Goal: Transaction & Acquisition: Obtain resource

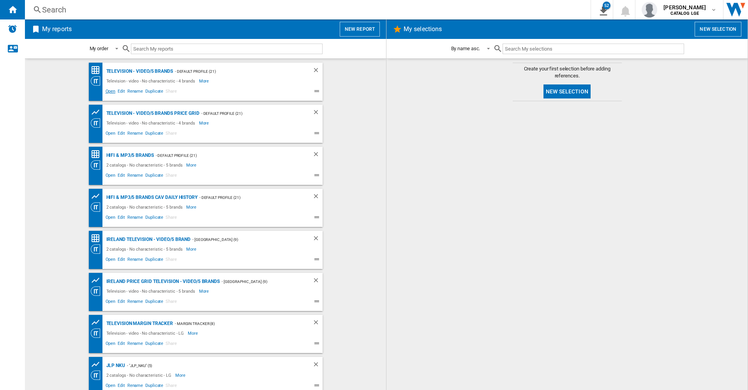
click at [108, 93] on span "Open" at bounding box center [110, 92] width 12 height 9
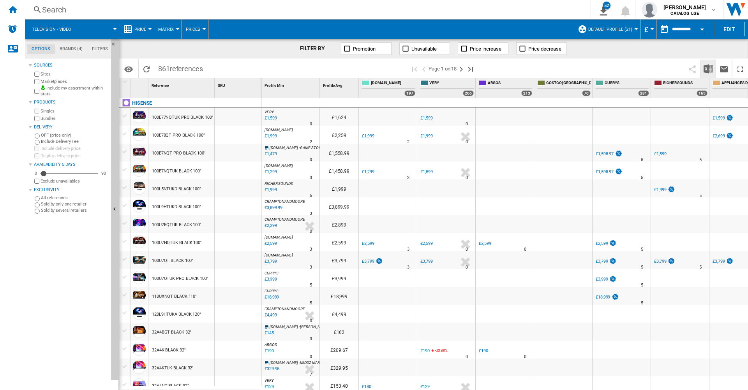
click at [708, 68] on img "Download in Excel" at bounding box center [708, 68] width 9 height 9
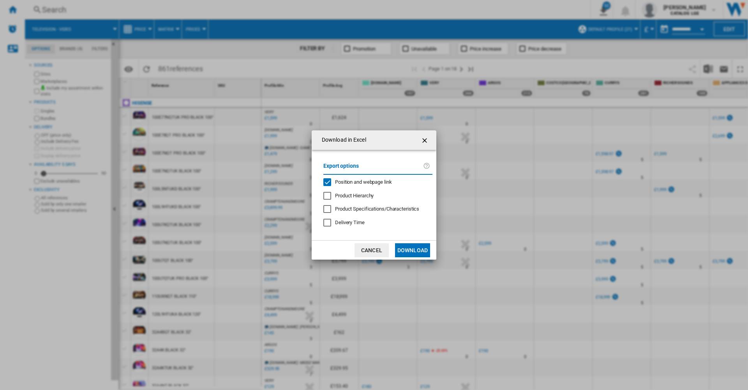
click at [347, 180] on span "Position and webpage link" at bounding box center [363, 182] width 57 height 6
click at [419, 251] on button "Download" at bounding box center [412, 251] width 35 height 14
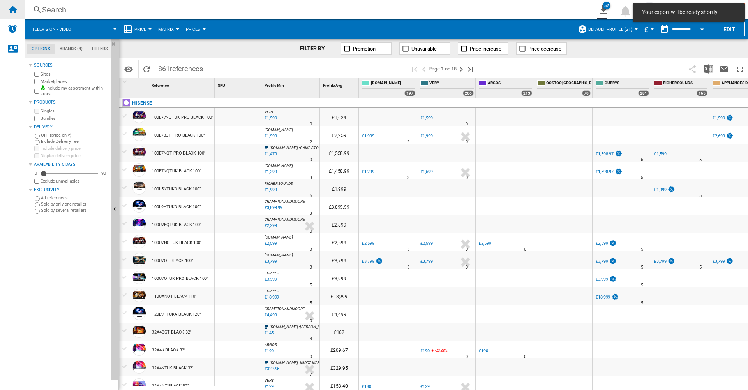
click at [17, 11] on div "Home" at bounding box center [12, 9] width 25 height 19
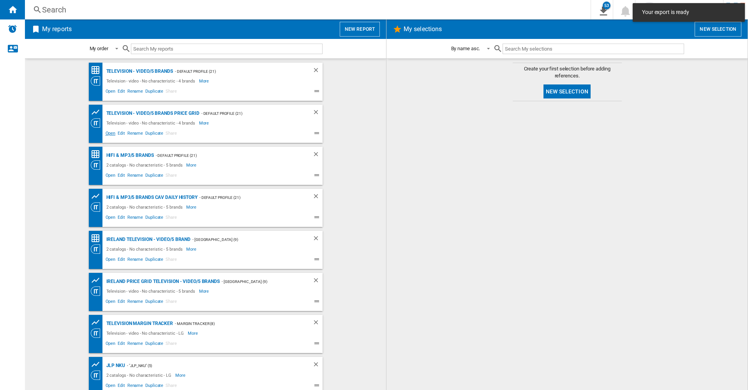
click at [105, 133] on span "Open" at bounding box center [110, 134] width 12 height 9
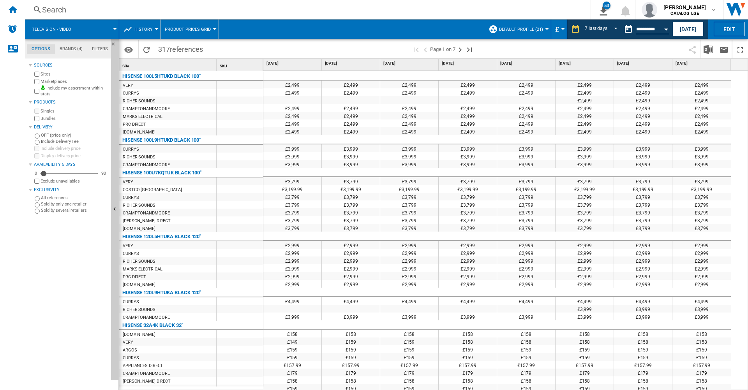
drag, startPoint x: 689, startPoint y: 23, endPoint x: 681, endPoint y: 59, distance: 37.1
click at [689, 22] on button "[DATE]" at bounding box center [688, 29] width 31 height 14
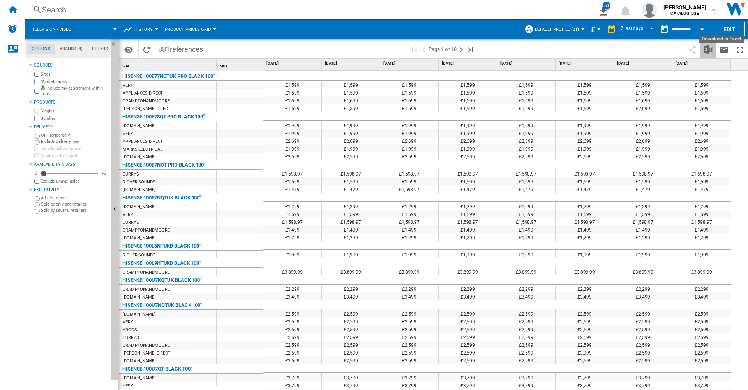
click at [708, 50] on img "Download in Excel" at bounding box center [708, 49] width 9 height 9
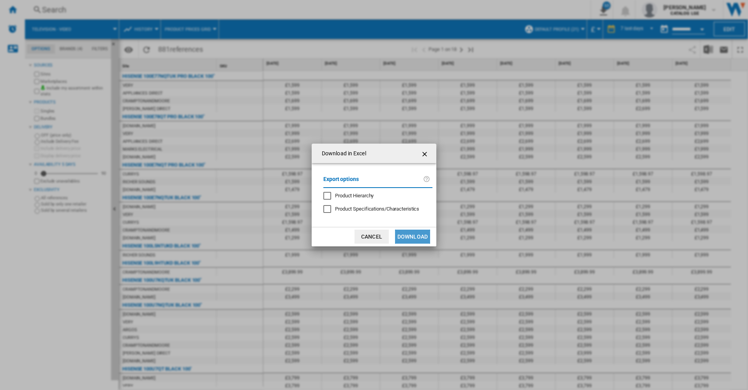
click at [428, 235] on button "Download" at bounding box center [412, 237] width 35 height 14
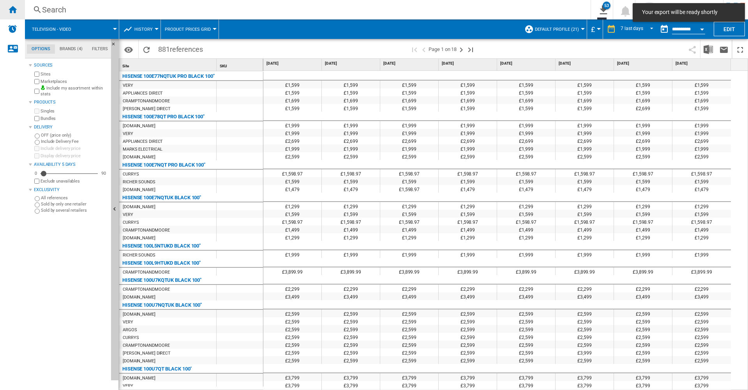
click at [3, 8] on div "Home" at bounding box center [12, 9] width 25 height 19
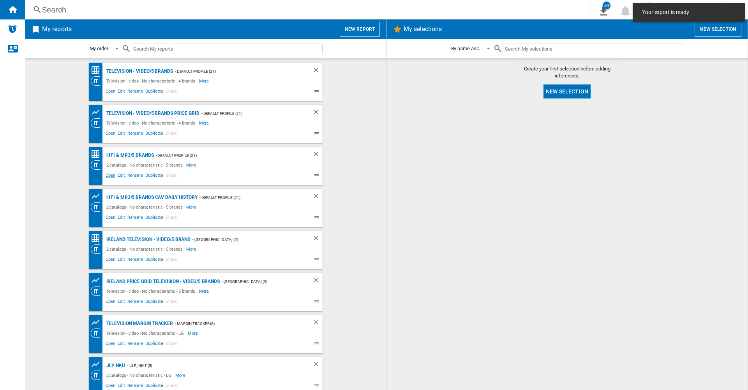
click at [105, 178] on span "Open" at bounding box center [110, 176] width 12 height 9
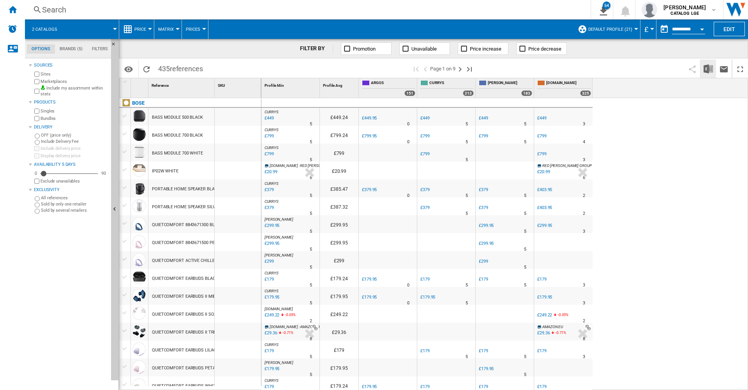
click at [708, 70] on img "Download in Excel" at bounding box center [708, 68] width 9 height 9
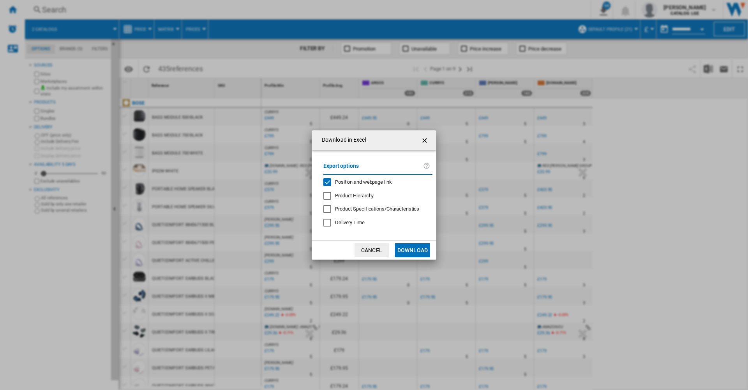
click at [371, 181] on span "Position and webpage link" at bounding box center [363, 182] width 57 height 6
drag, startPoint x: 415, startPoint y: 254, endPoint x: 393, endPoint y: 251, distance: 21.9
click at [415, 253] on button "Download" at bounding box center [412, 251] width 35 height 14
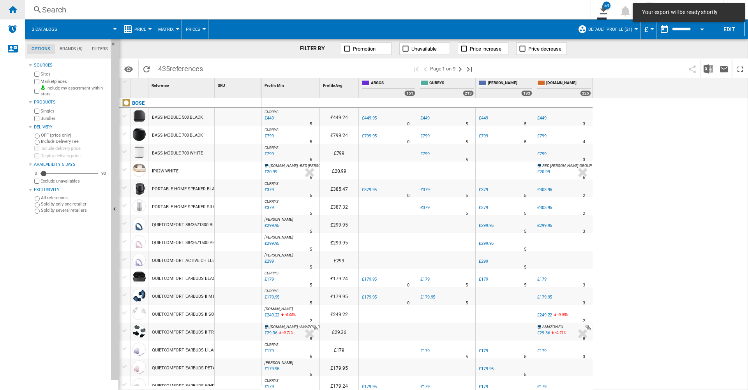
click at [14, 13] on ng-md-icon "Home" at bounding box center [12, 9] width 9 height 9
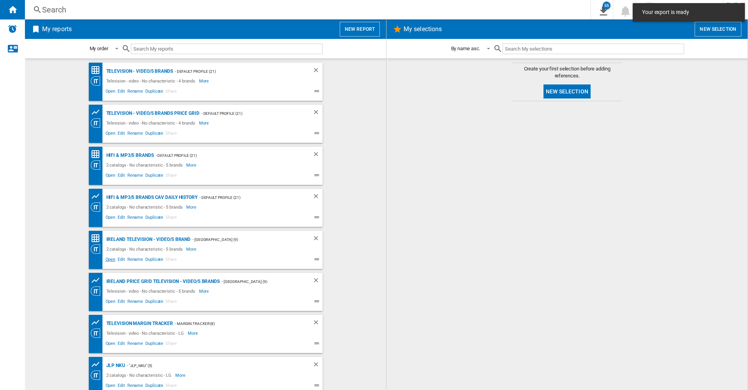
click at [107, 260] on span "Open" at bounding box center [110, 260] width 12 height 9
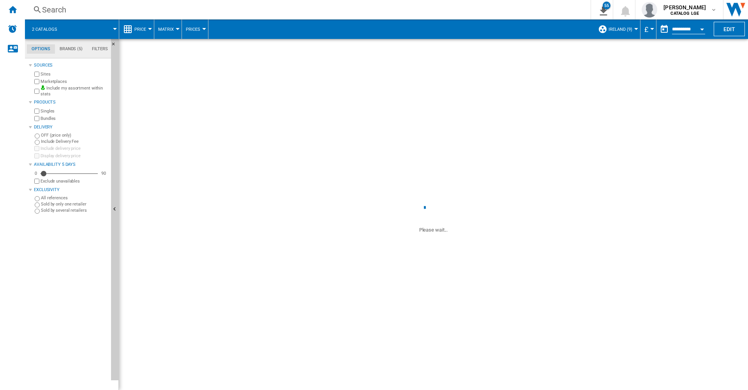
click at [644, 28] on span "£" at bounding box center [646, 29] width 4 height 8
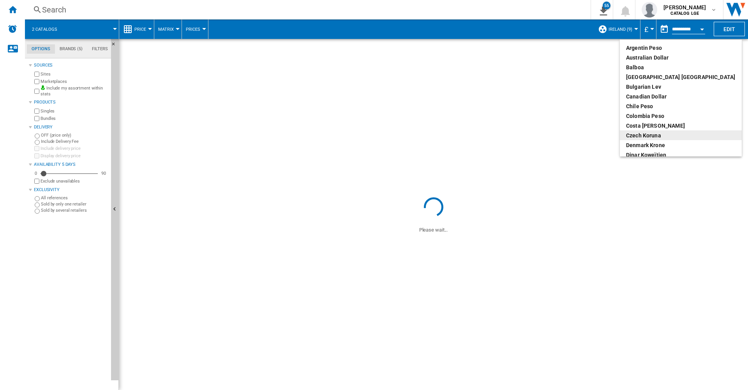
scroll to position [78, 0]
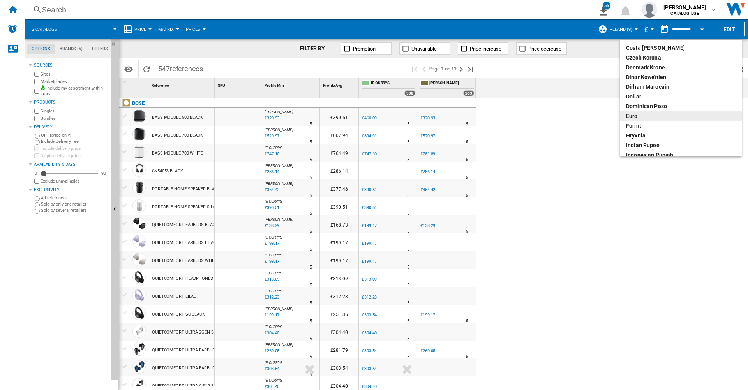
click at [649, 118] on div "euro" at bounding box center [680, 116] width 109 height 8
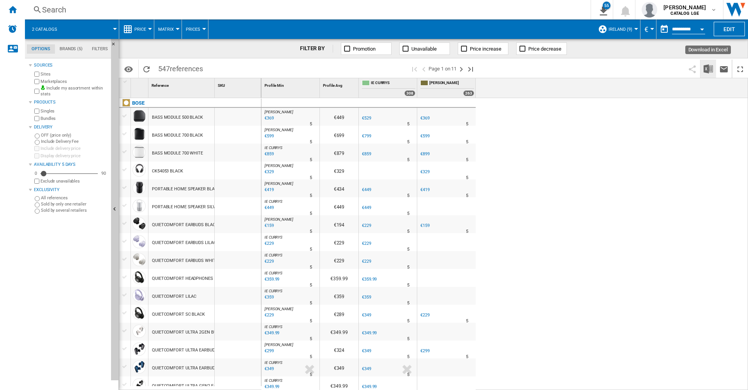
click at [706, 73] on img "Download in Excel" at bounding box center [708, 68] width 9 height 9
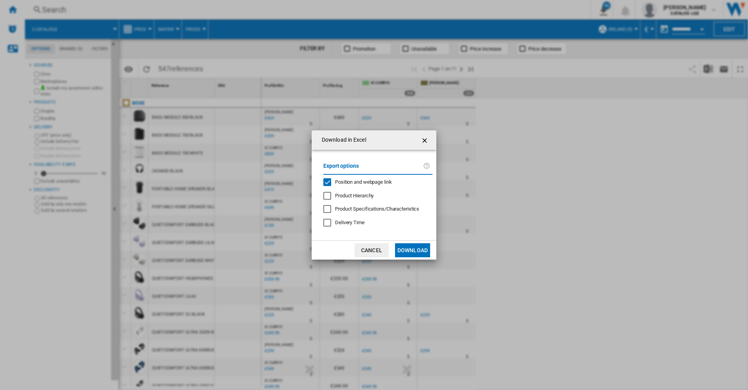
click at [360, 174] on md-divider "Download in ..." at bounding box center [377, 174] width 109 height 1
drag, startPoint x: 354, startPoint y: 179, endPoint x: 352, endPoint y: 187, distance: 8.4
click at [354, 179] on div "Position and webpage link" at bounding box center [363, 182] width 57 height 7
click at [412, 250] on button "Download" at bounding box center [412, 251] width 35 height 14
